Goal: Book appointment/travel/reservation

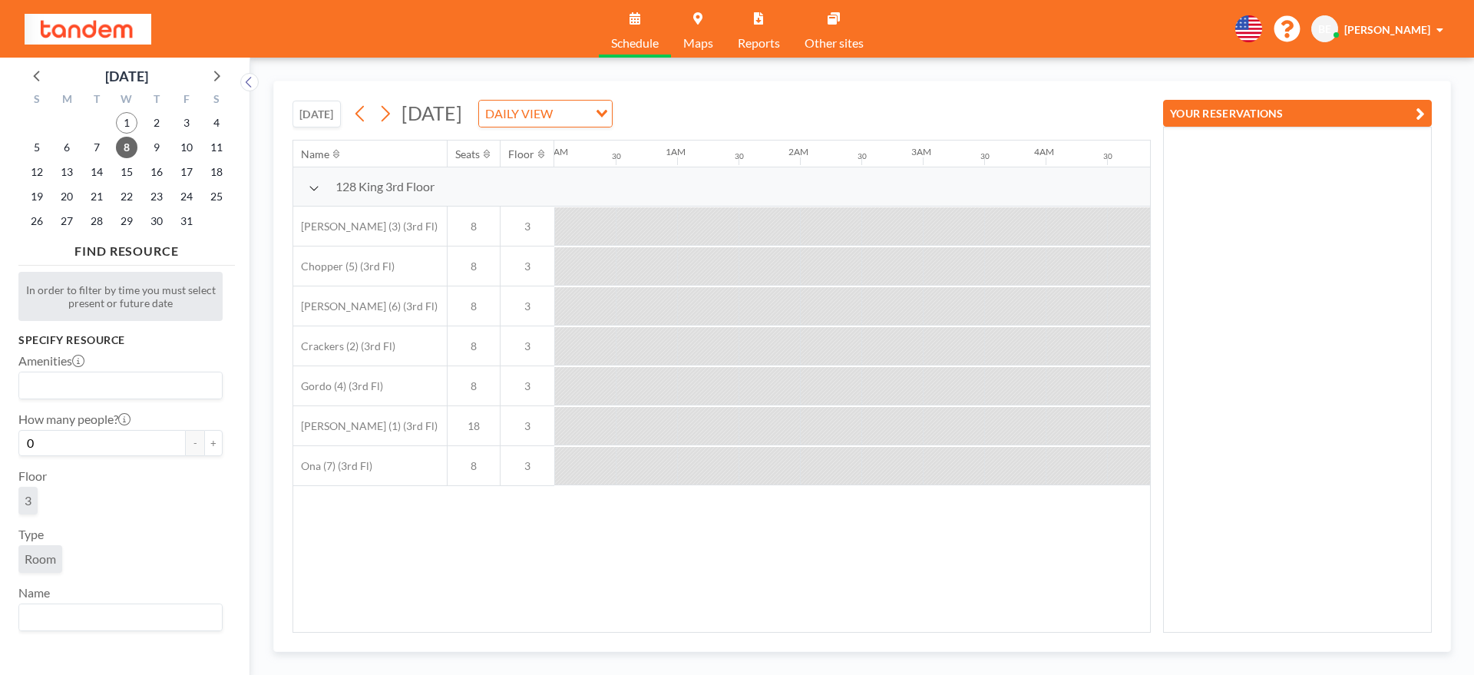
scroll to position [0, 1697]
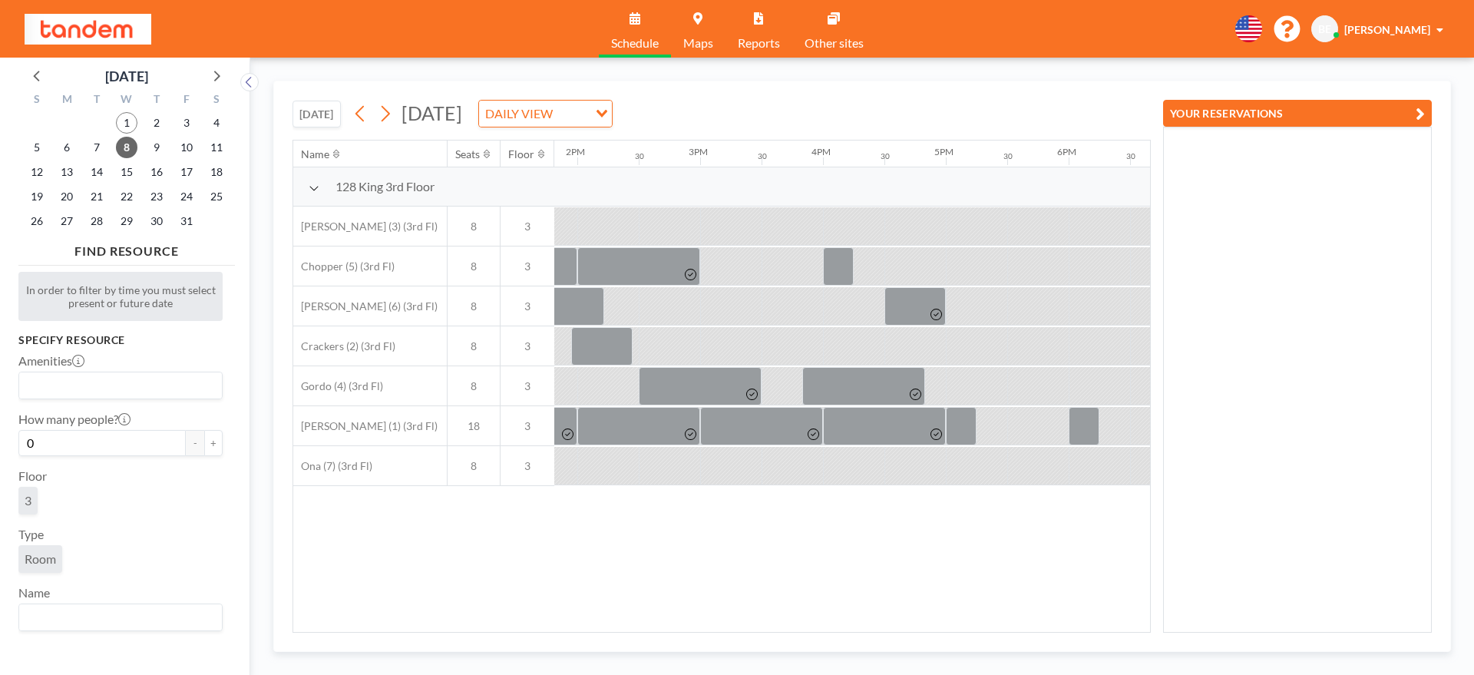
click at [315, 117] on button "[DATE]" at bounding box center [317, 114] width 48 height 27
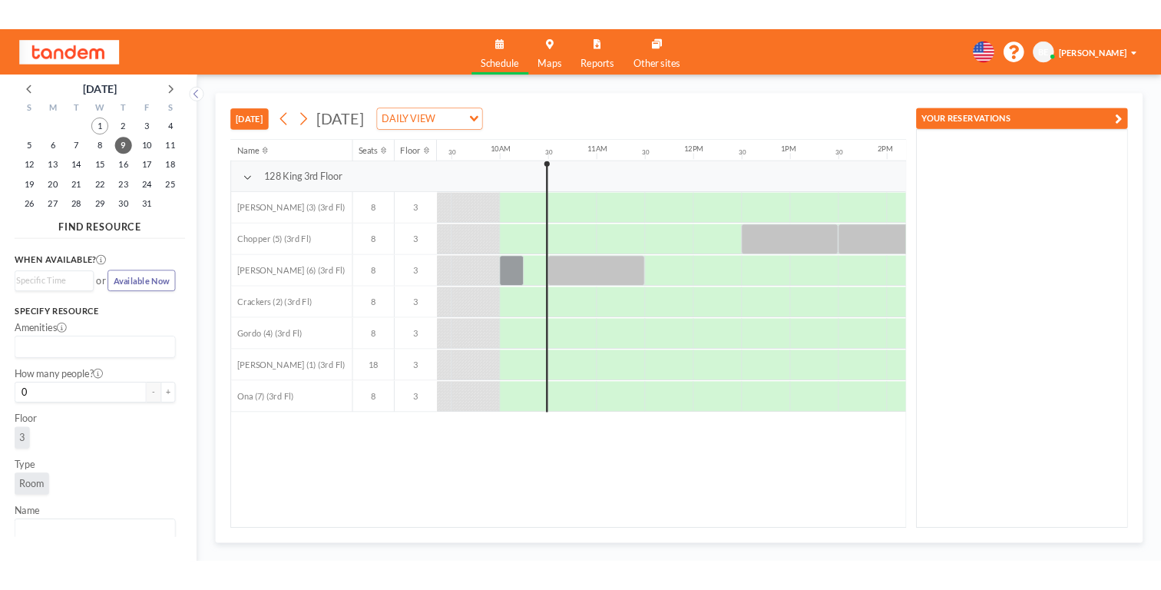
scroll to position [0, 1167]
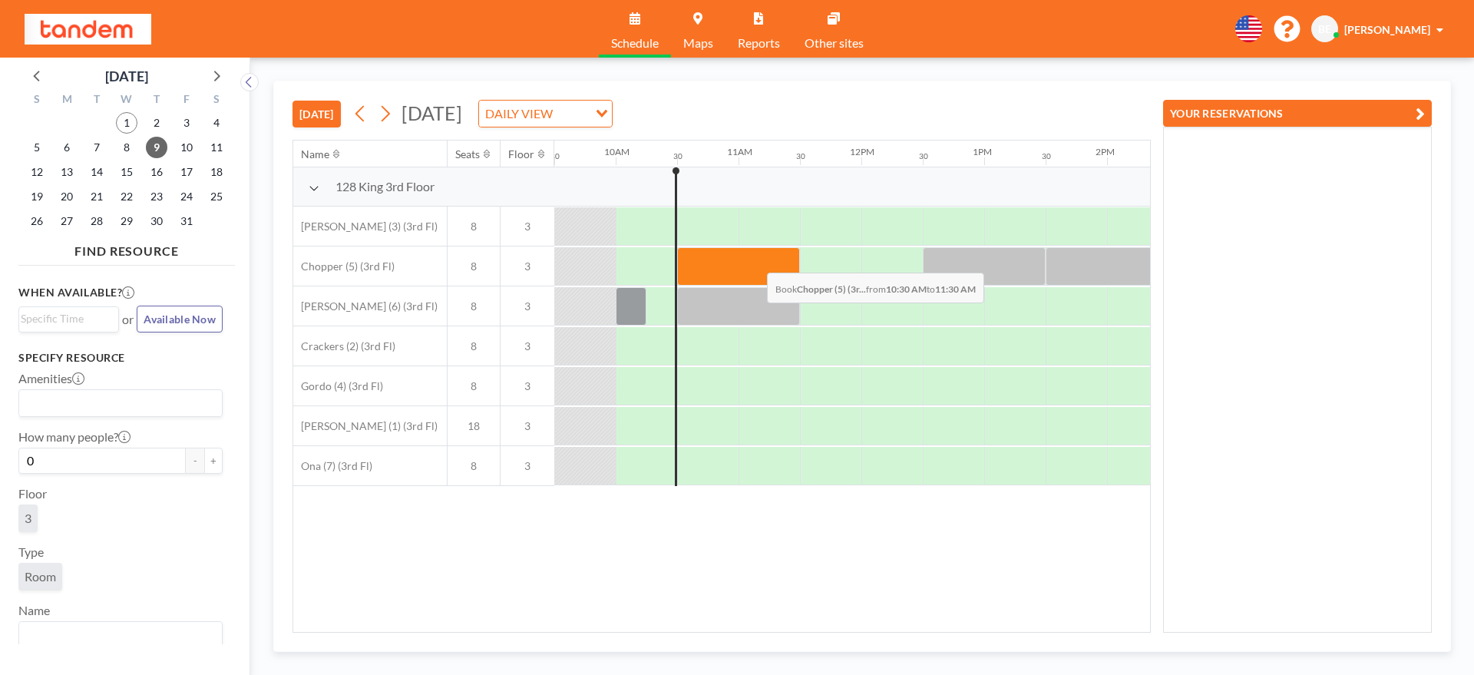
drag, startPoint x: 693, startPoint y: 273, endPoint x: 755, endPoint y: 261, distance: 63.2
click at [755, 261] on div at bounding box center [738, 266] width 123 height 38
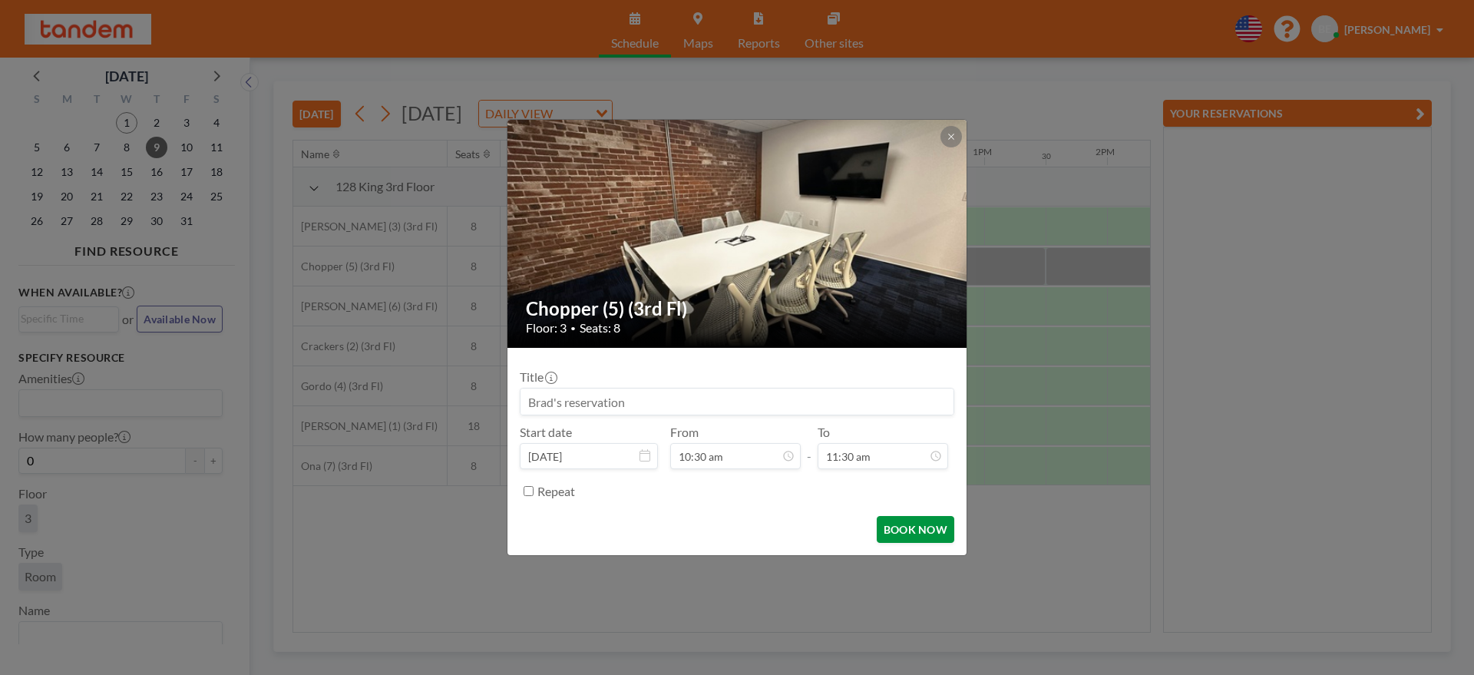
click at [891, 524] on button "BOOK NOW" at bounding box center [916, 529] width 78 height 27
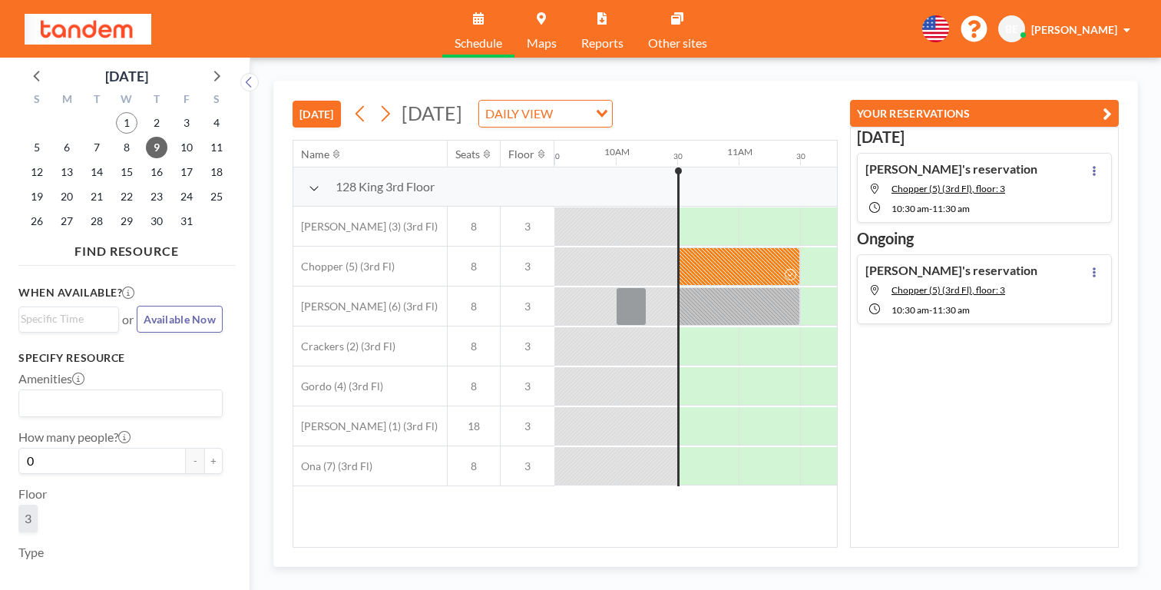
scroll to position [0, 1167]
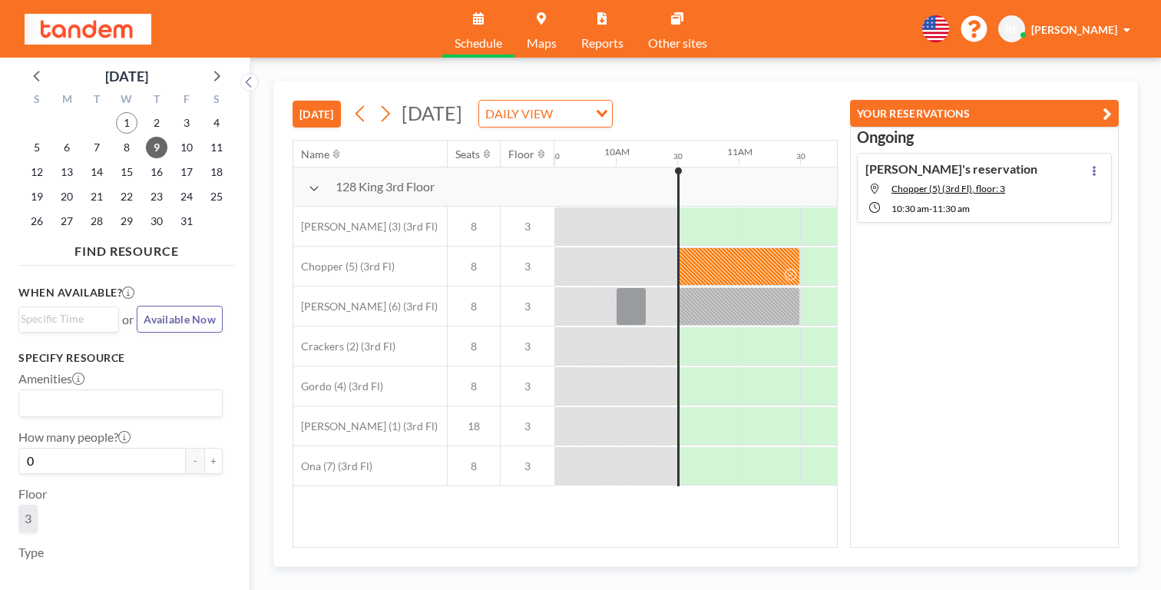
click at [293, 101] on button "[DATE]" at bounding box center [317, 114] width 48 height 27
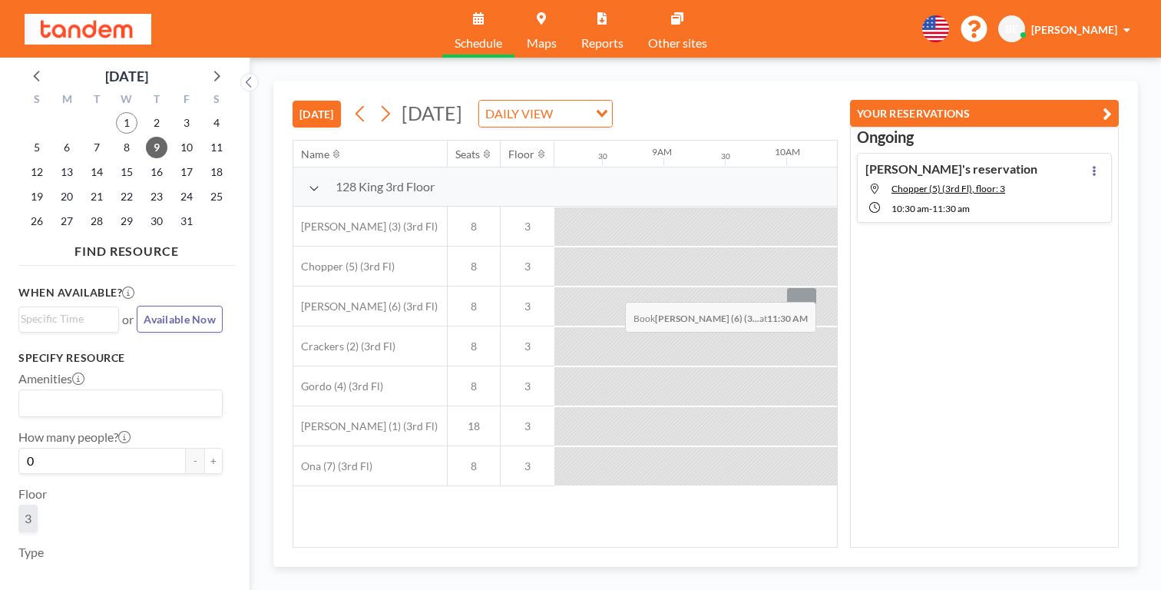
scroll to position [0, 998]
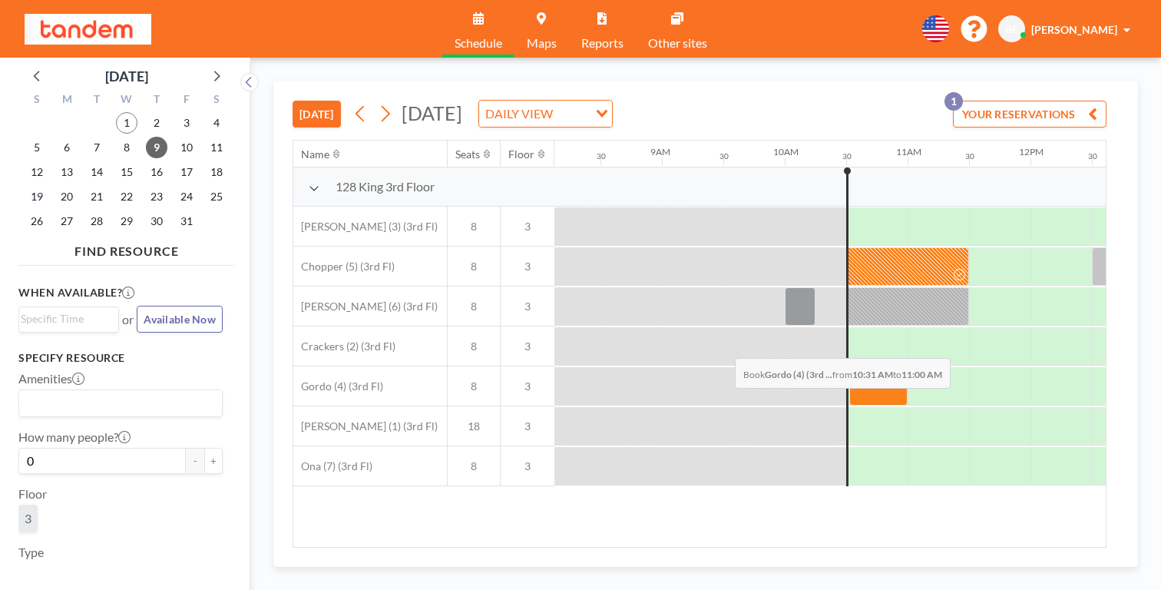
drag, startPoint x: 514, startPoint y: 322, endPoint x: 633, endPoint y: 322, distance: 118.2
click at [633, 366] on div at bounding box center [1030, 386] width 2948 height 40
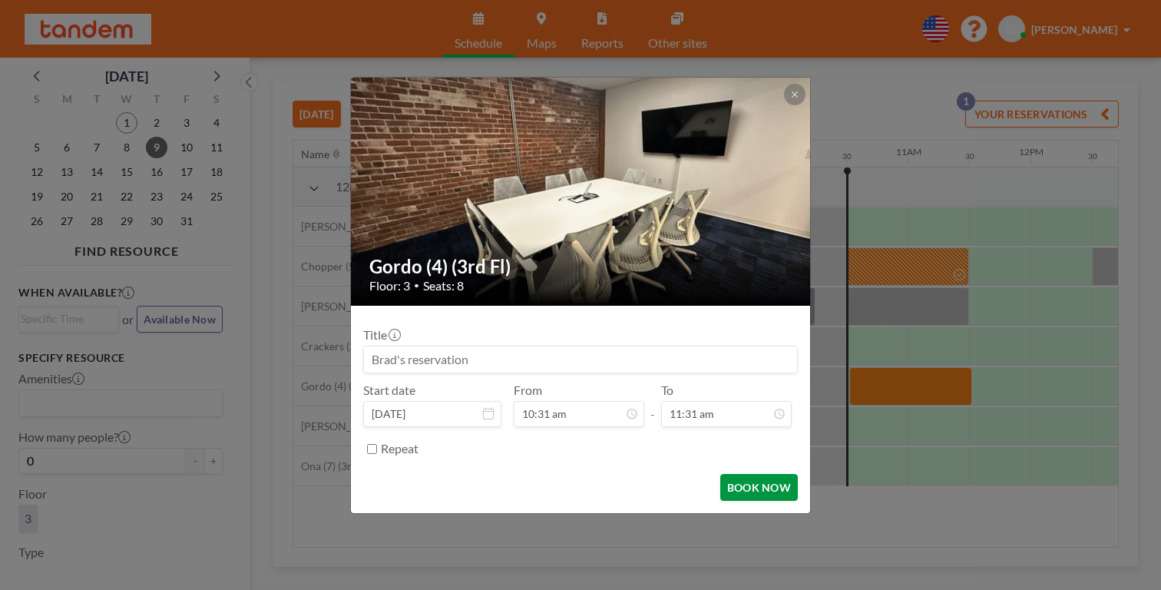
click at [732, 474] on button "BOOK NOW" at bounding box center [759, 487] width 78 height 27
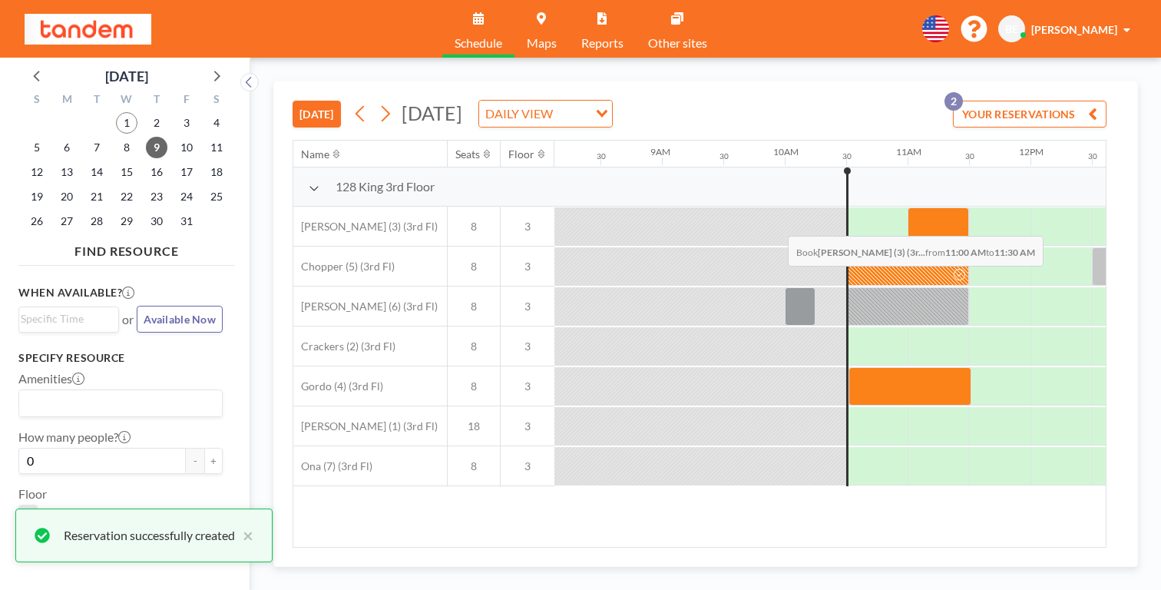
click at [907, 207] on div at bounding box center [937, 226] width 61 height 38
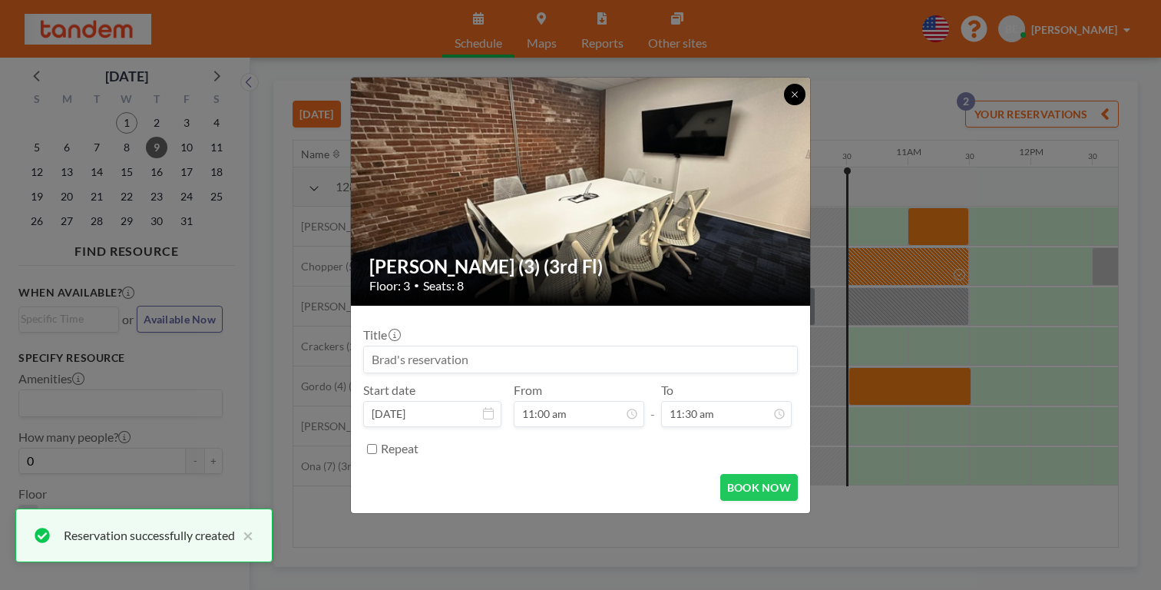
click at [790, 99] on icon at bounding box center [794, 94] width 9 height 9
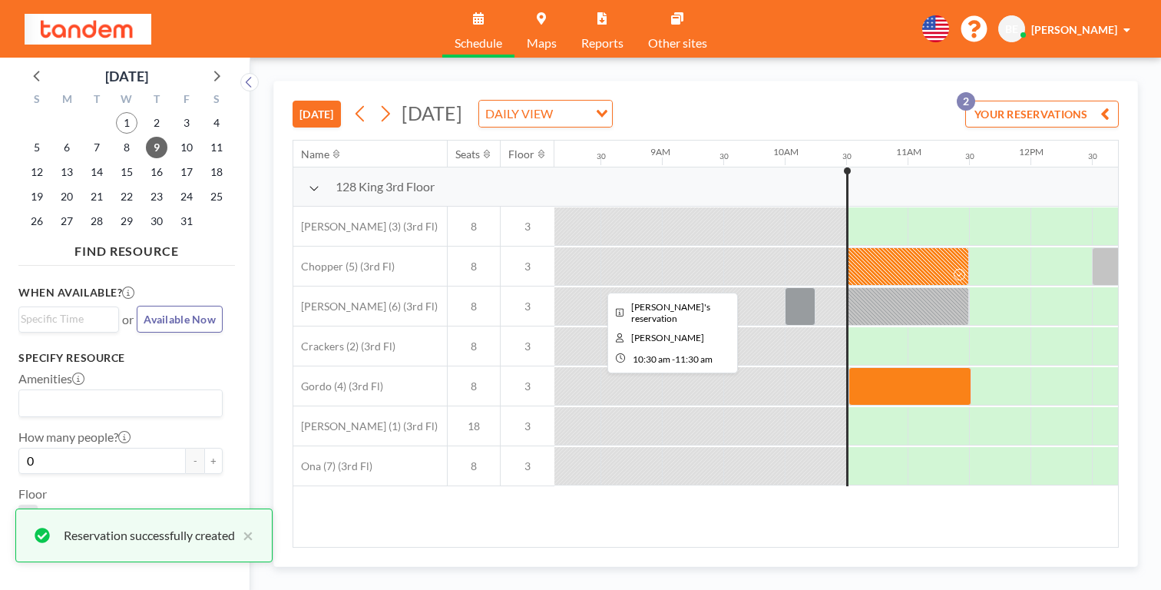
click at [846, 247] on div at bounding box center [907, 266] width 123 height 38
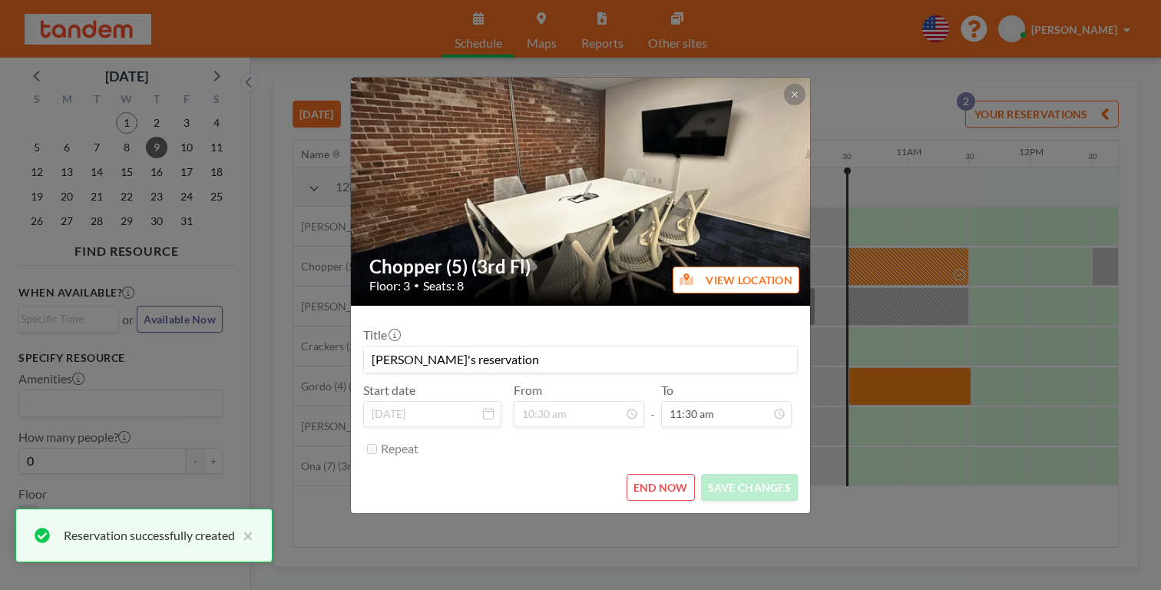
click at [640, 474] on button "END NOW" at bounding box center [660, 487] width 68 height 27
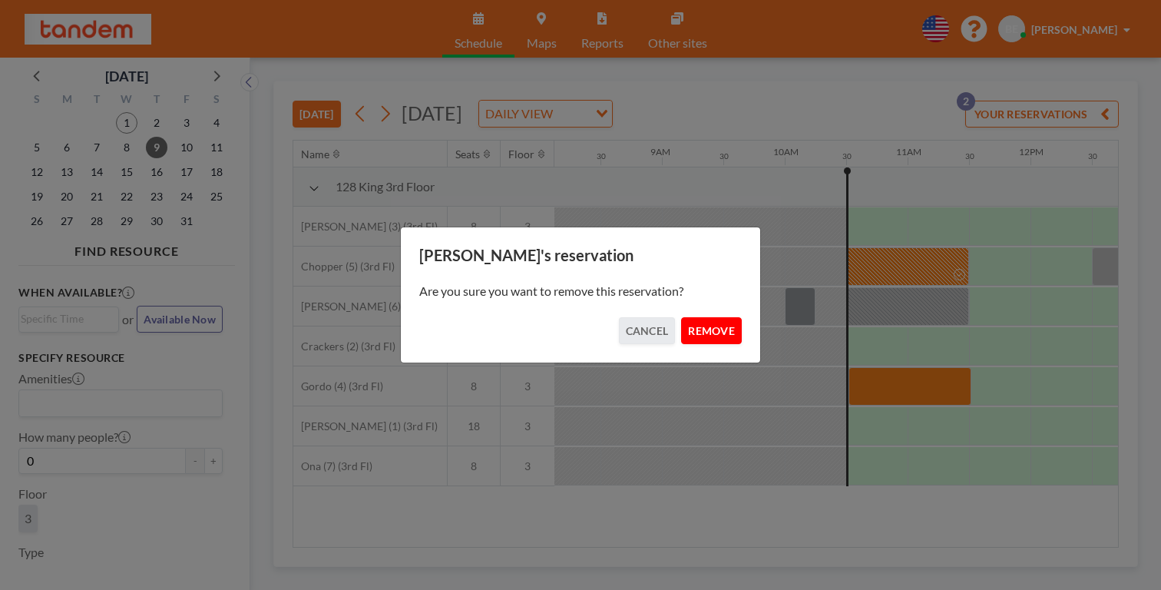
click at [694, 326] on button "REMOVE" at bounding box center [711, 330] width 61 height 27
